Goal: Understand process/instructions

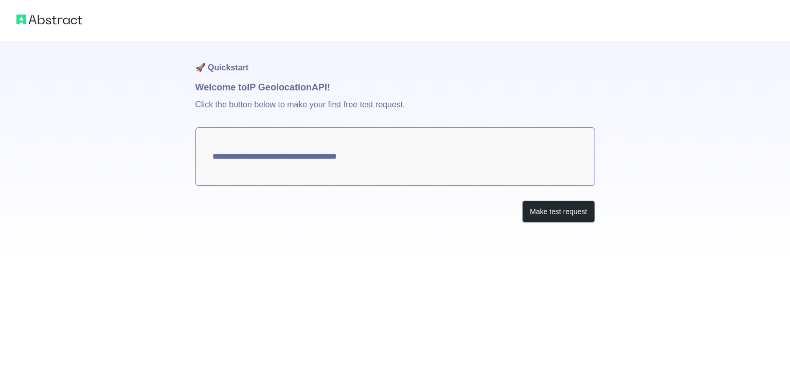
type textarea "**********"
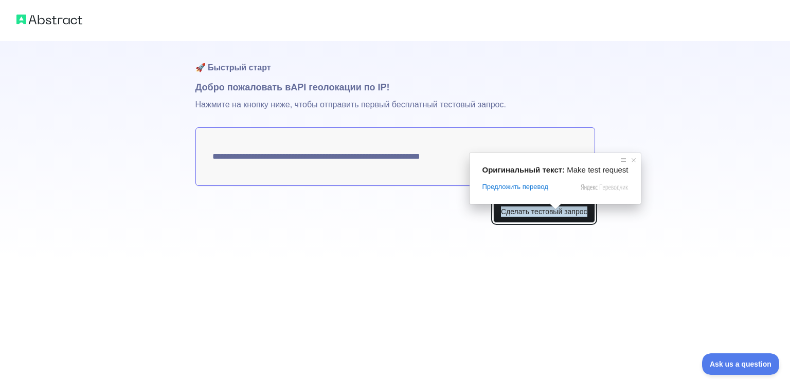
click at [553, 214] on ya-tr-span "Сделать тестовый запрос" at bounding box center [544, 212] width 86 height 10
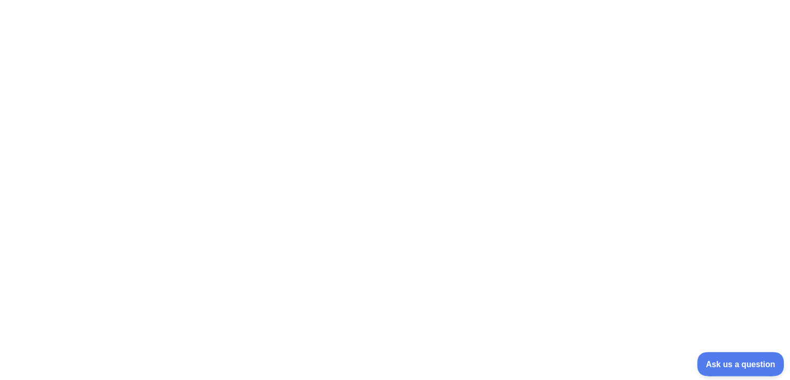
click at [728, 360] on span "Ask us a question" at bounding box center [735, 362] width 77 height 7
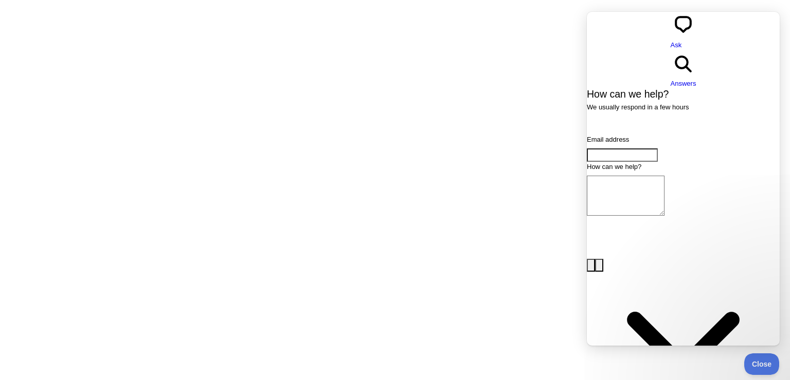
click at [500, 82] on div at bounding box center [395, 190] width 790 height 380
click at [760, 364] on span "Close" at bounding box center [758, 362] width 35 height 7
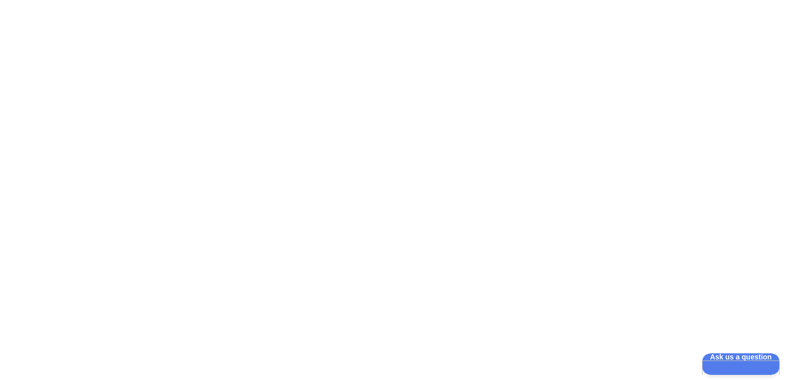
click at [210, 58] on div at bounding box center [395, 190] width 790 height 380
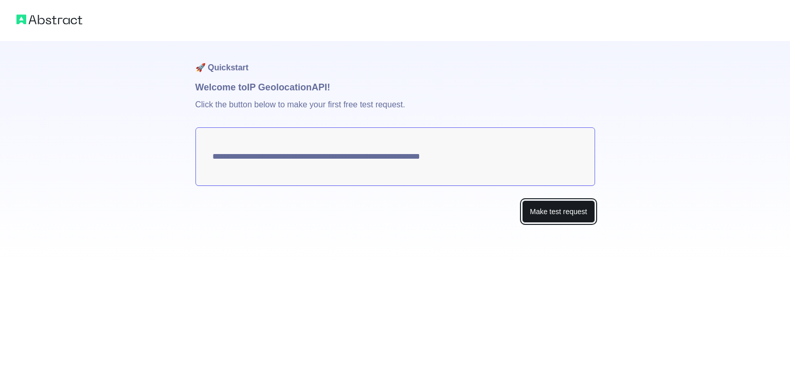
click at [551, 213] on button "Make test request" at bounding box center [558, 211] width 72 height 23
